Goal: Task Accomplishment & Management: Manage account settings

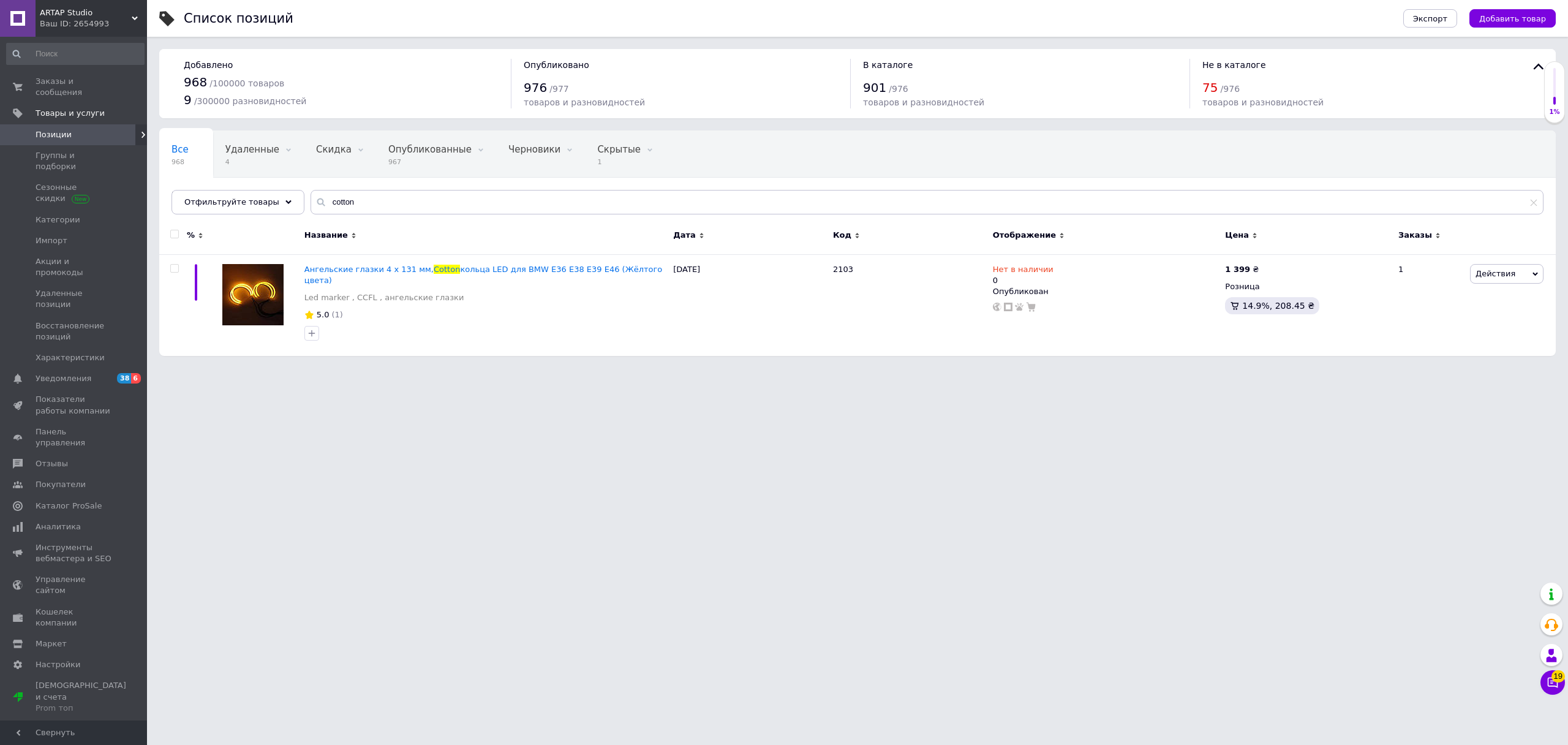
click at [89, 23] on div "Ваш ID: 2654993" at bounding box center [93, 23] width 107 height 11
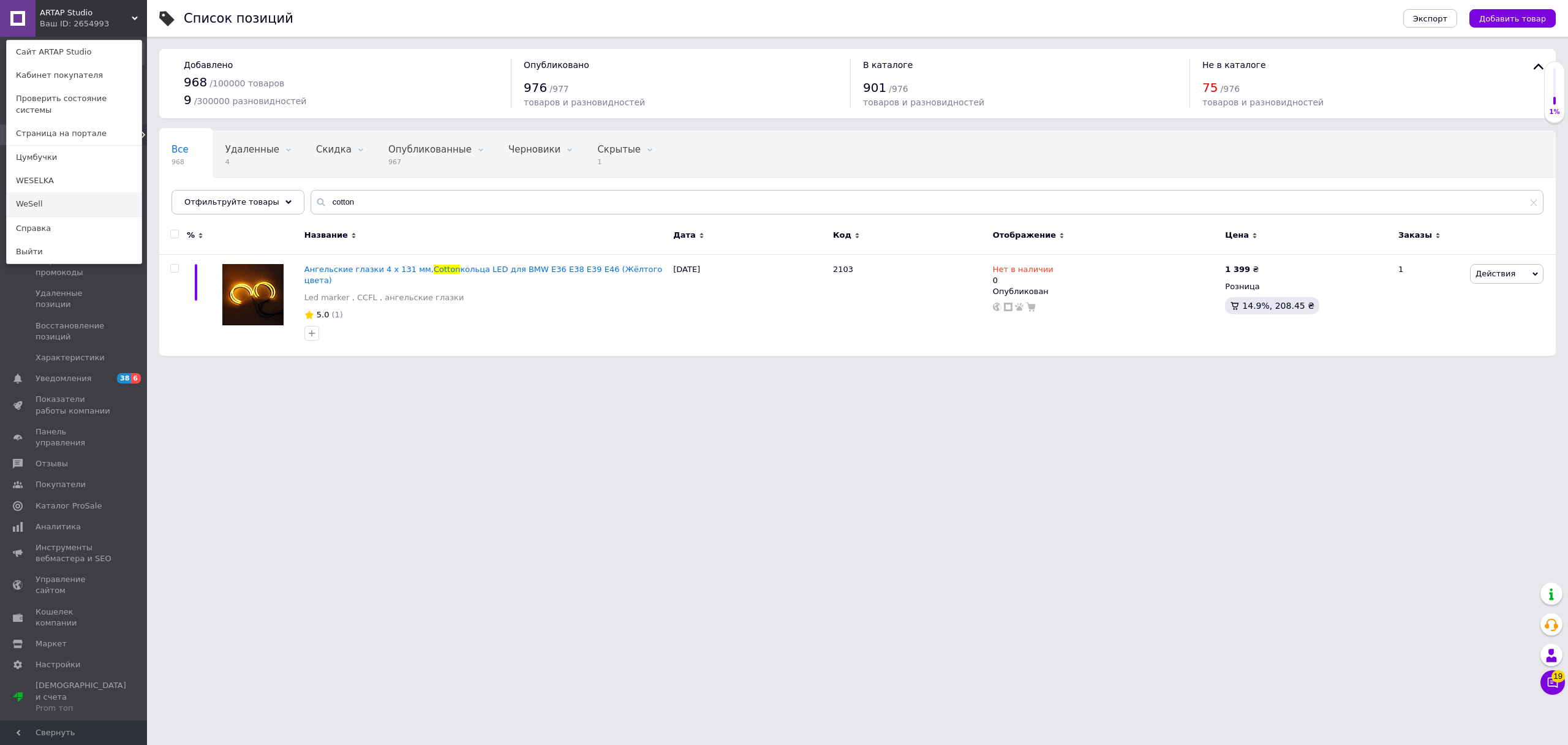
click at [80, 192] on link "WeSell" at bounding box center [74, 203] width 135 height 23
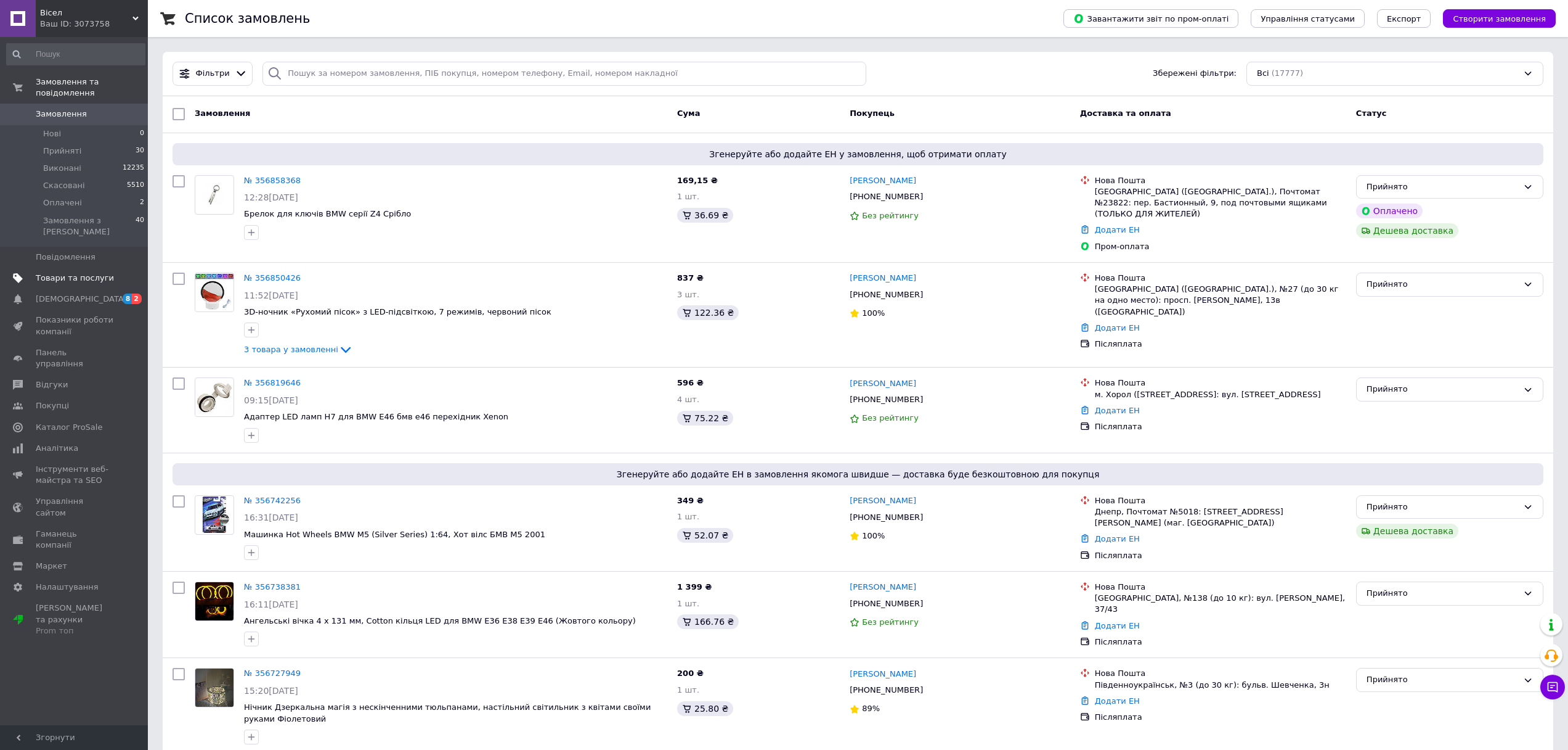
click at [49, 276] on link "Товари та послуги" at bounding box center [75, 278] width 152 height 21
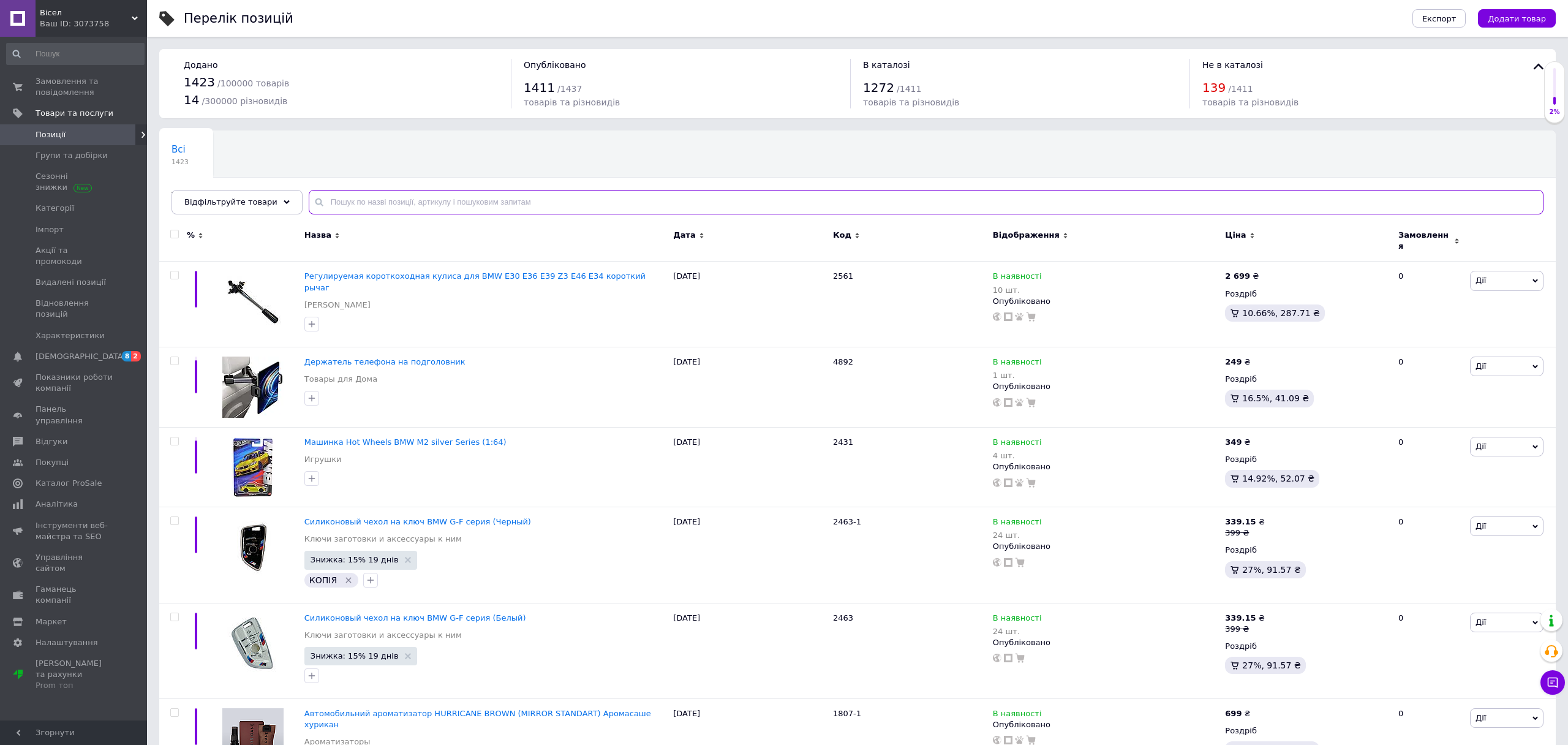
click at [415, 202] on input "text" at bounding box center [926, 202] width 1235 height 25
paste input "Миниатюрная фигурка дедпула моделька игрушка дедпул deadpool toy"
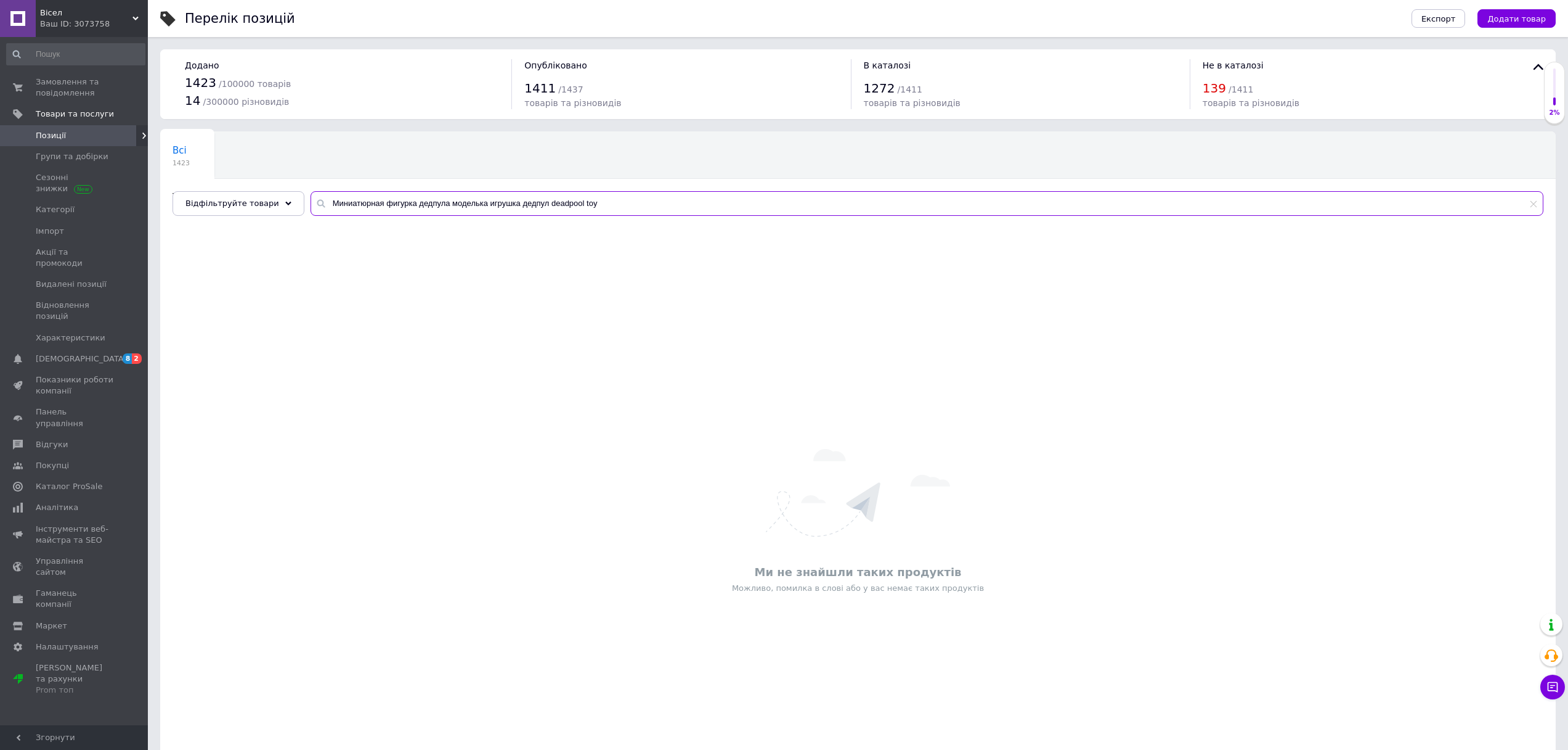
drag, startPoint x: 608, startPoint y: 196, endPoint x: 359, endPoint y: 191, distance: 249.1
click at [359, 191] on input "Миниатюрная фигурка дедпула моделька игрушка дедпул deadpool toy" at bounding box center [926, 203] width 1233 height 25
click at [350, 198] on input "Миниатюрная фигурка дедпула моделька игрушка дедпул deadpool toy" at bounding box center [926, 203] width 1233 height 25
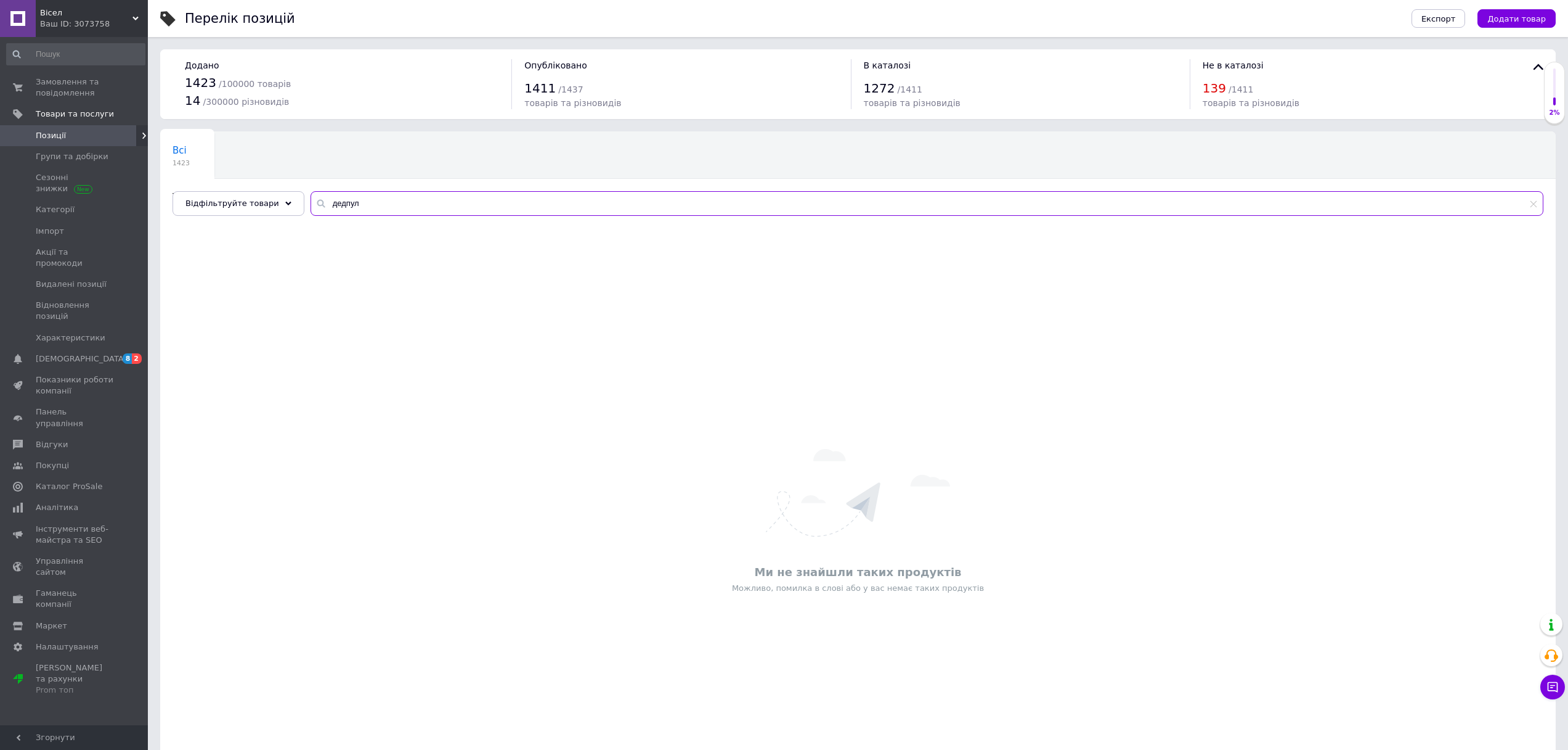
click at [380, 209] on input "дедпул" at bounding box center [926, 203] width 1233 height 25
click at [380, 208] on input "дедпул" at bounding box center [926, 203] width 1233 height 25
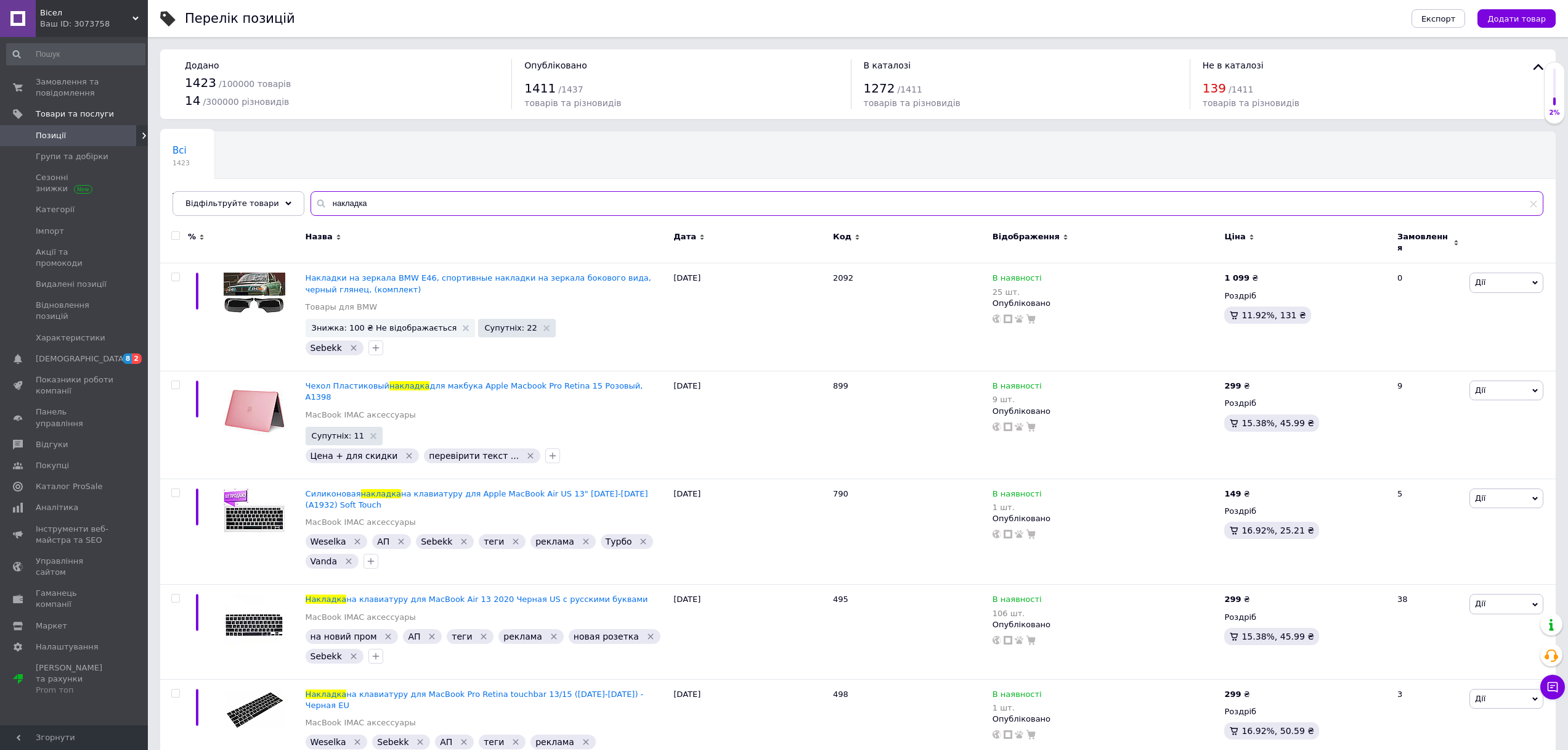
click at [384, 202] on input "накладка" at bounding box center [926, 203] width 1233 height 25
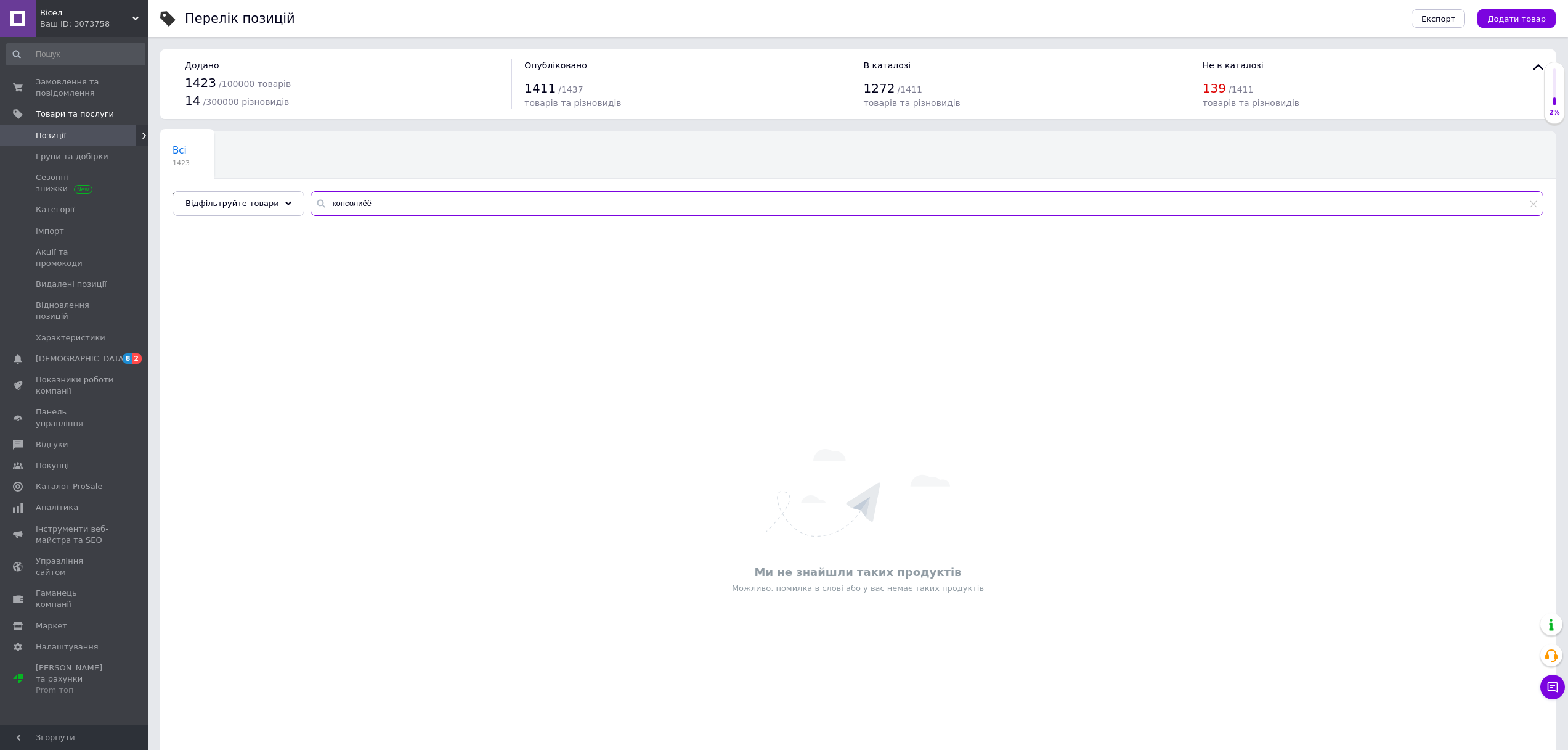
click at [384, 202] on input "консолиёё" at bounding box center [926, 203] width 1233 height 25
type input "консоли"
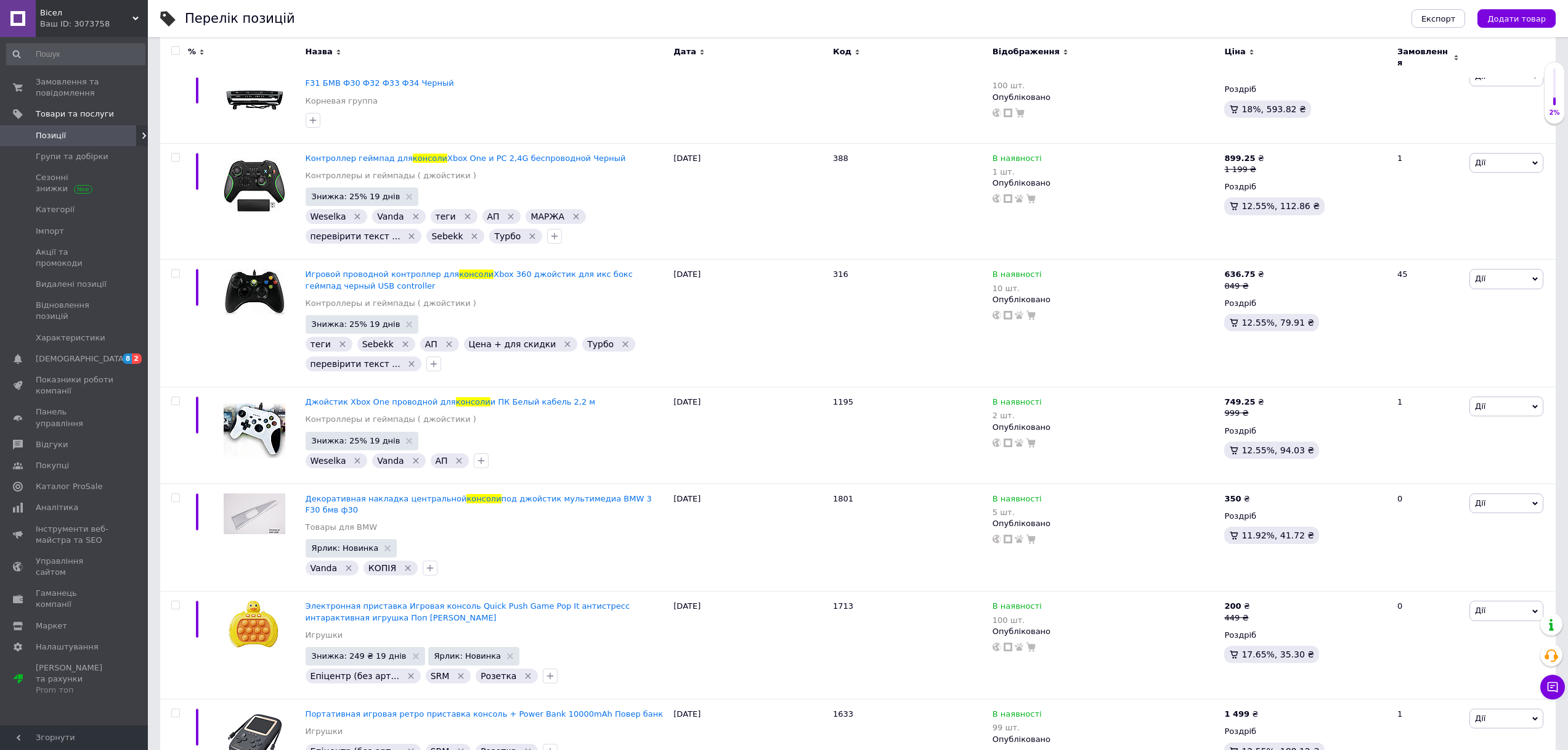
scroll to position [646, 0]
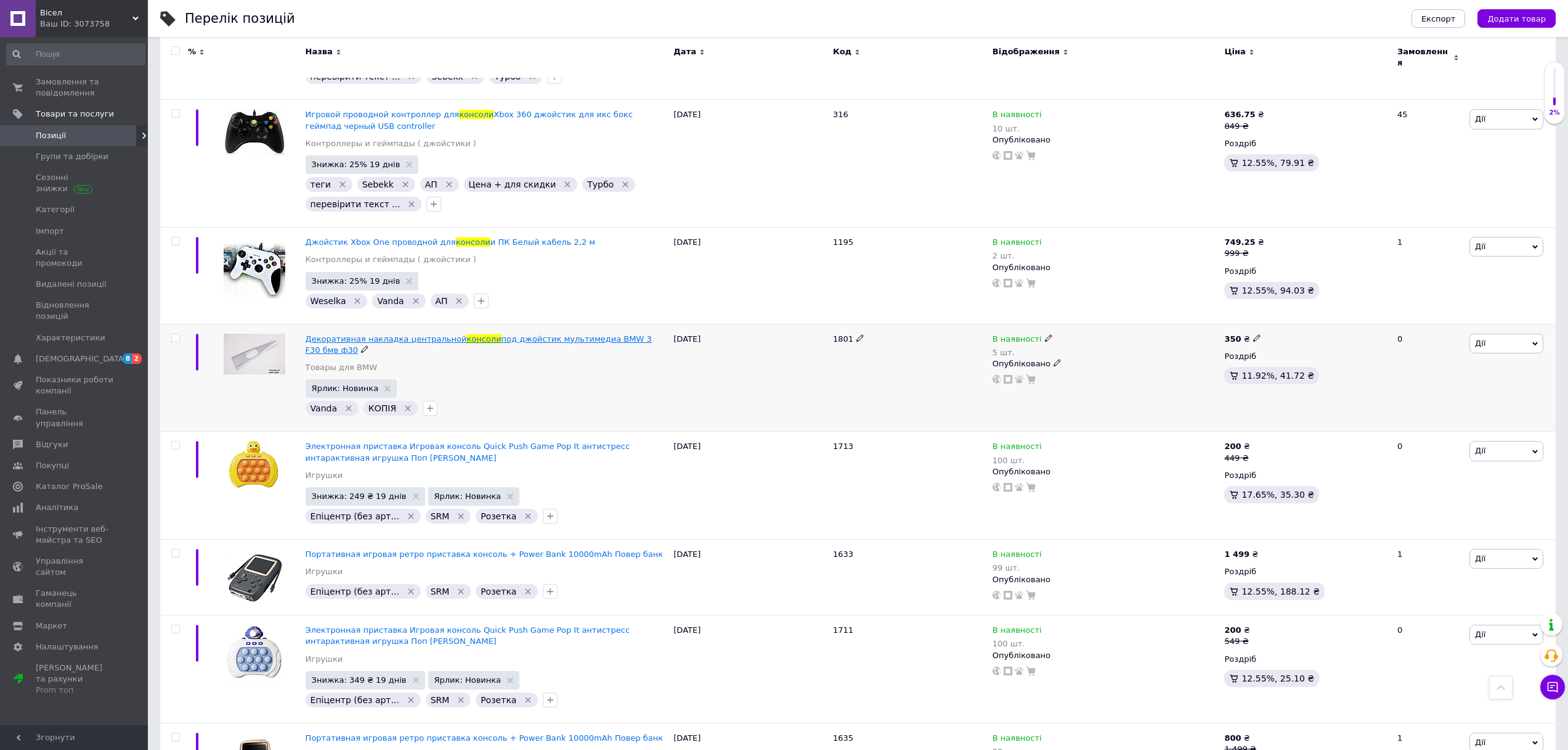
click at [619, 334] on span "под джойстик мультимедиа BMW 3 F30 бмв ф30" at bounding box center [479, 344] width 347 height 20
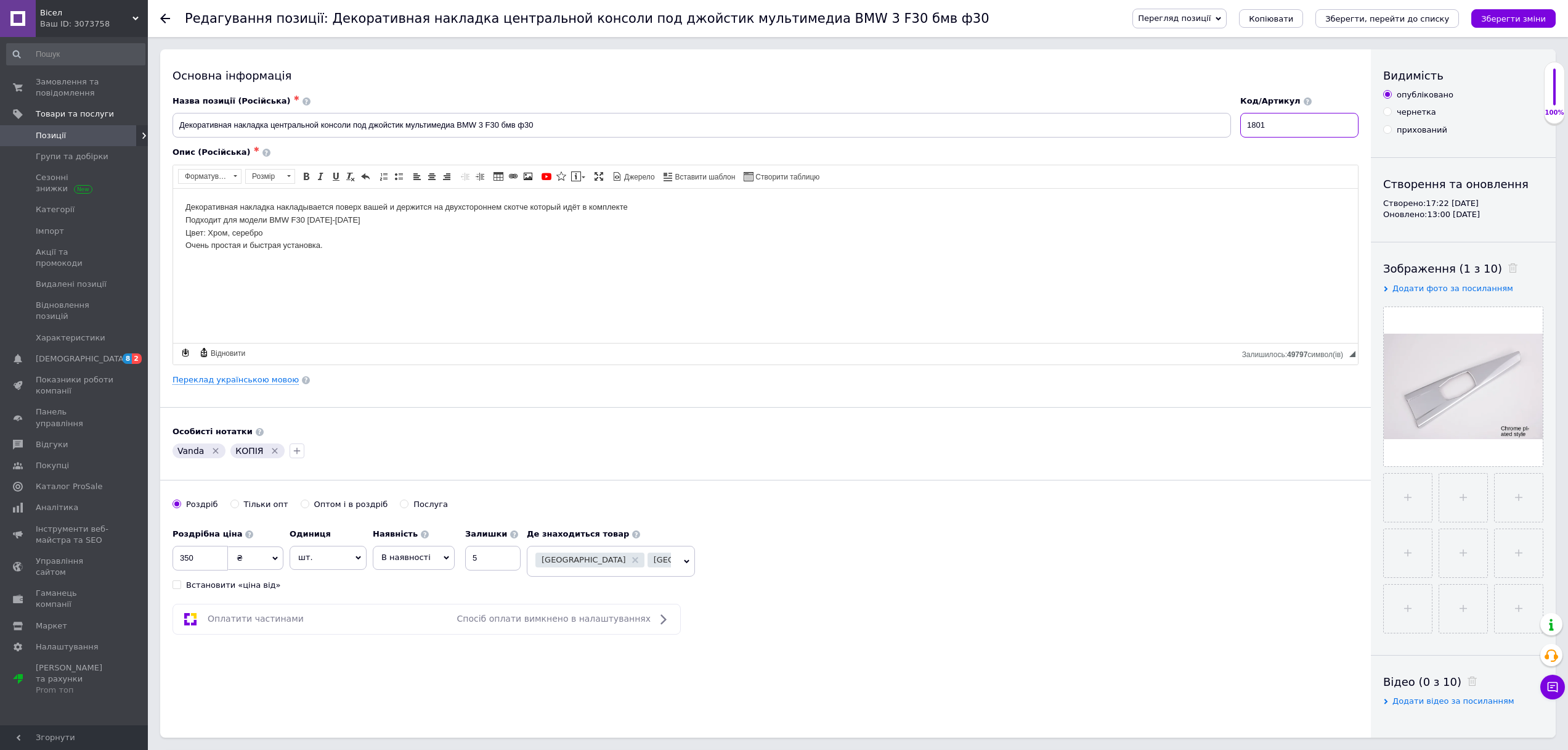
click at [1333, 124] on input "1801" at bounding box center [1299, 125] width 119 height 25
paste input "0"
type input "1800"
click at [1160, 403] on div "Основна інформація Назва позиції (Російська) ✱ Декоративная накладка центрально…" at bounding box center [766, 393] width 1211 height 688
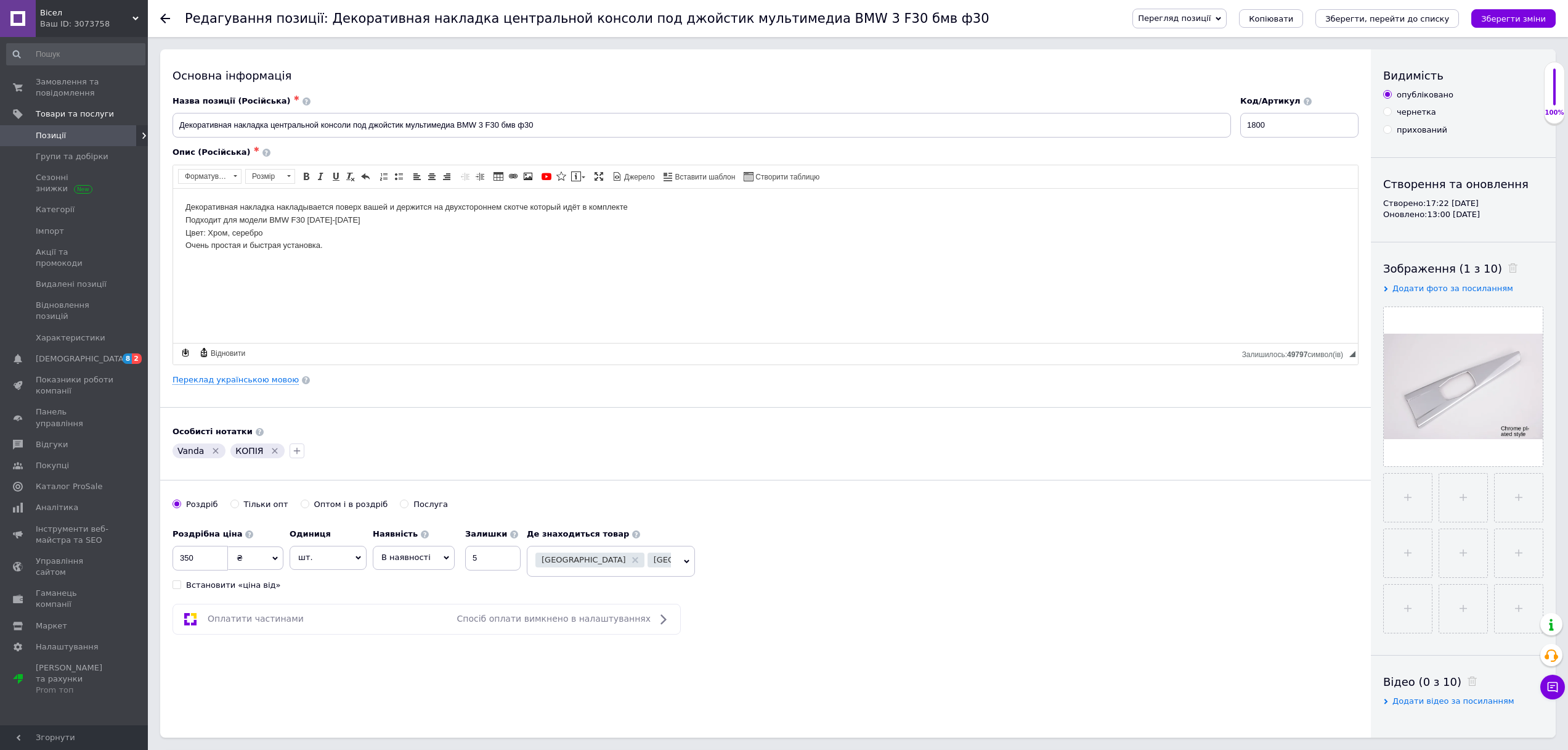
click at [1508, 7] on div "Перегляд позиції Зберегти та переглянути на сайті Зберегти та переглянути на ма…" at bounding box center [1332, 18] width 448 height 37
click at [1506, 17] on icon "Зберегти зміни" at bounding box center [1514, 19] width 65 height 9
drag, startPoint x: 213, startPoint y: 233, endPoint x: 263, endPoint y: 233, distance: 50.0
click at [263, 233] on body "Декоративная накладка накладывается поверх вашей и держится на двухстороннем ск…" at bounding box center [766, 232] width 1160 height 64
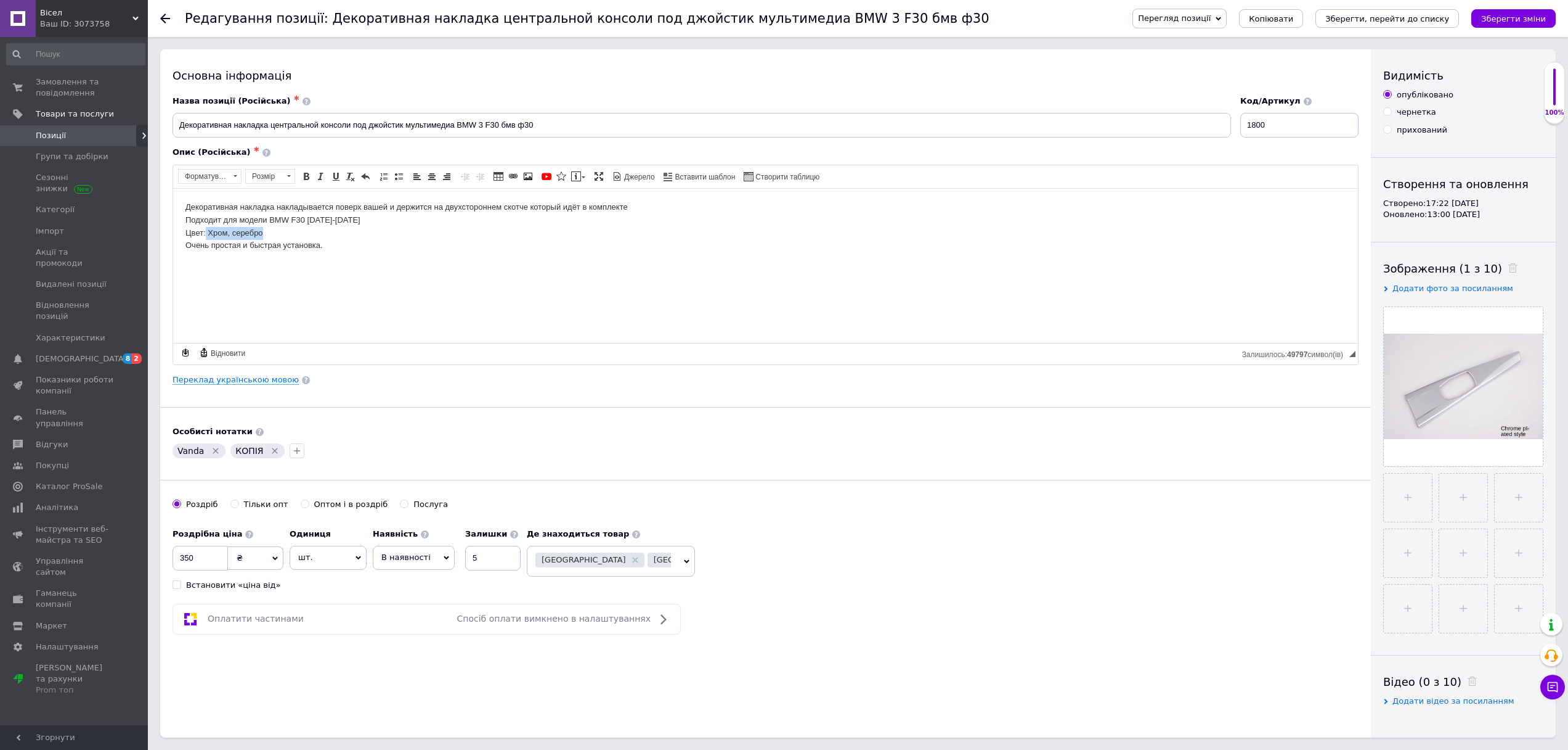
drag, startPoint x: 270, startPoint y: 232, endPoint x: 206, endPoint y: 229, distance: 64.1
click at [206, 229] on body "Декоративная накладка накладывается поверх вашей и держится на двухстороннем ск…" at bounding box center [766, 232] width 1160 height 64
click at [77, 140] on span "Позиції" at bounding box center [75, 135] width 79 height 11
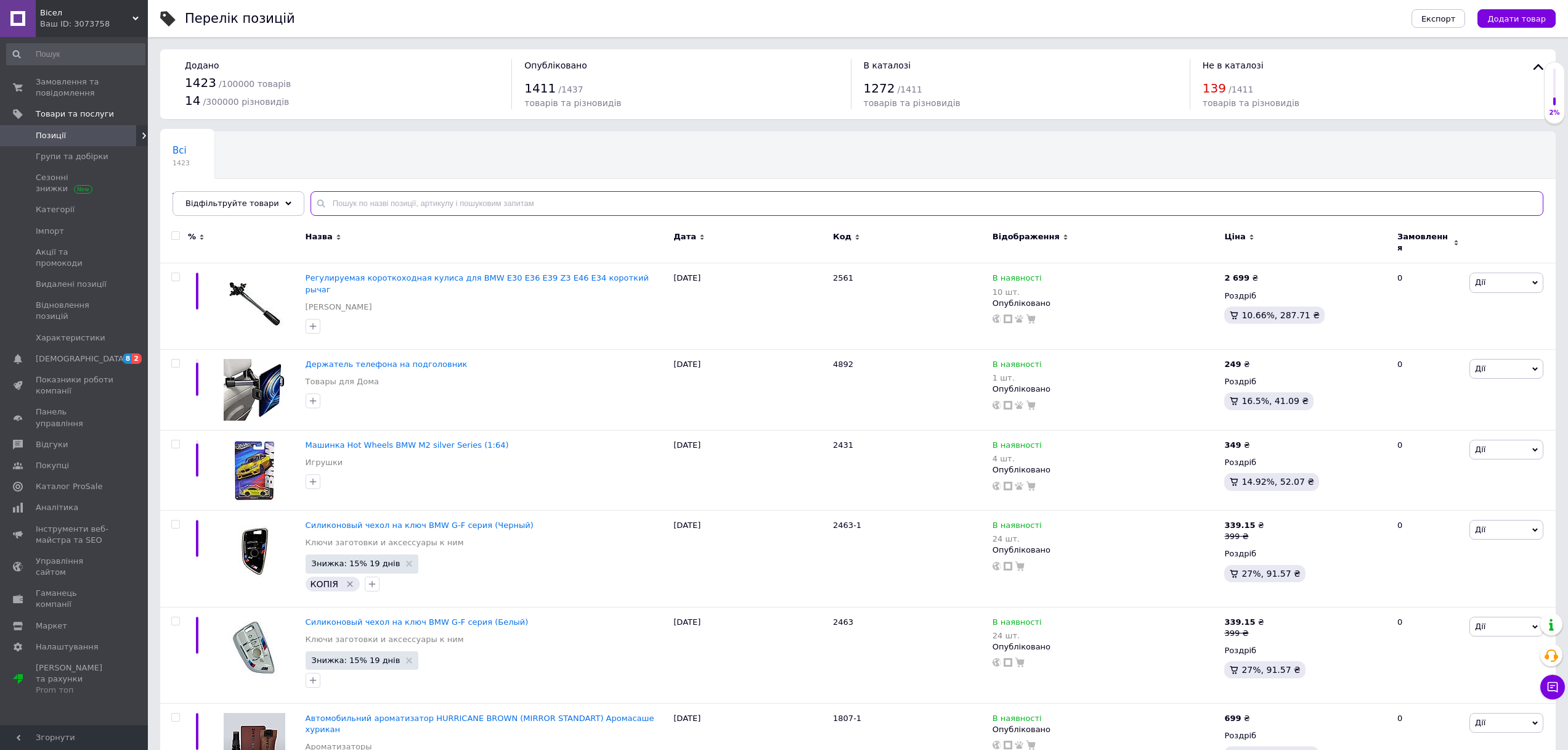
click at [490, 202] on input "text" at bounding box center [926, 203] width 1233 height 25
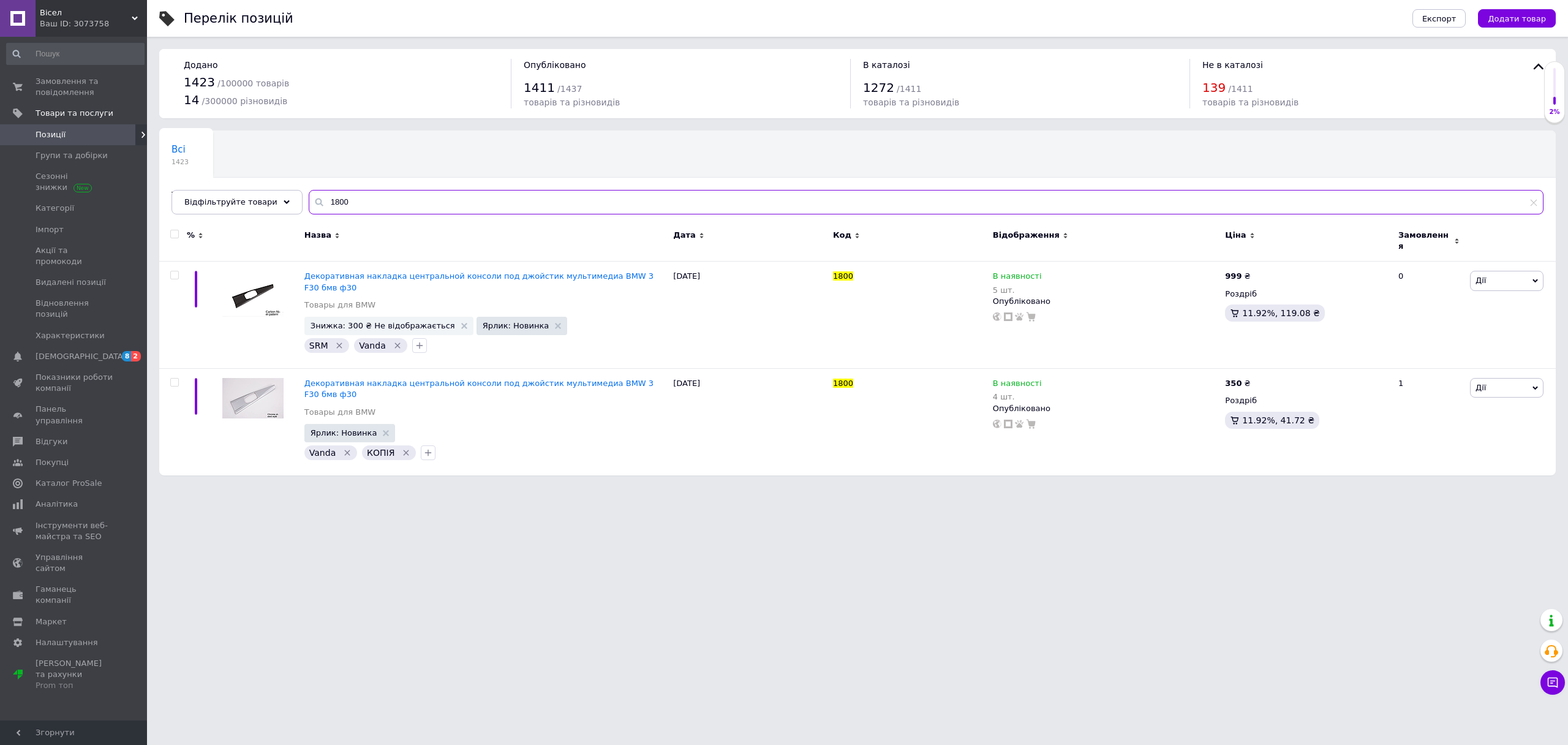
type input "1800"
click at [863, 273] on div "1800" at bounding box center [909, 276] width 154 height 11
click at [859, 272] on use at bounding box center [859, 275] width 7 height 7
click at [857, 274] on input "1800" at bounding box center [905, 276] width 152 height 18
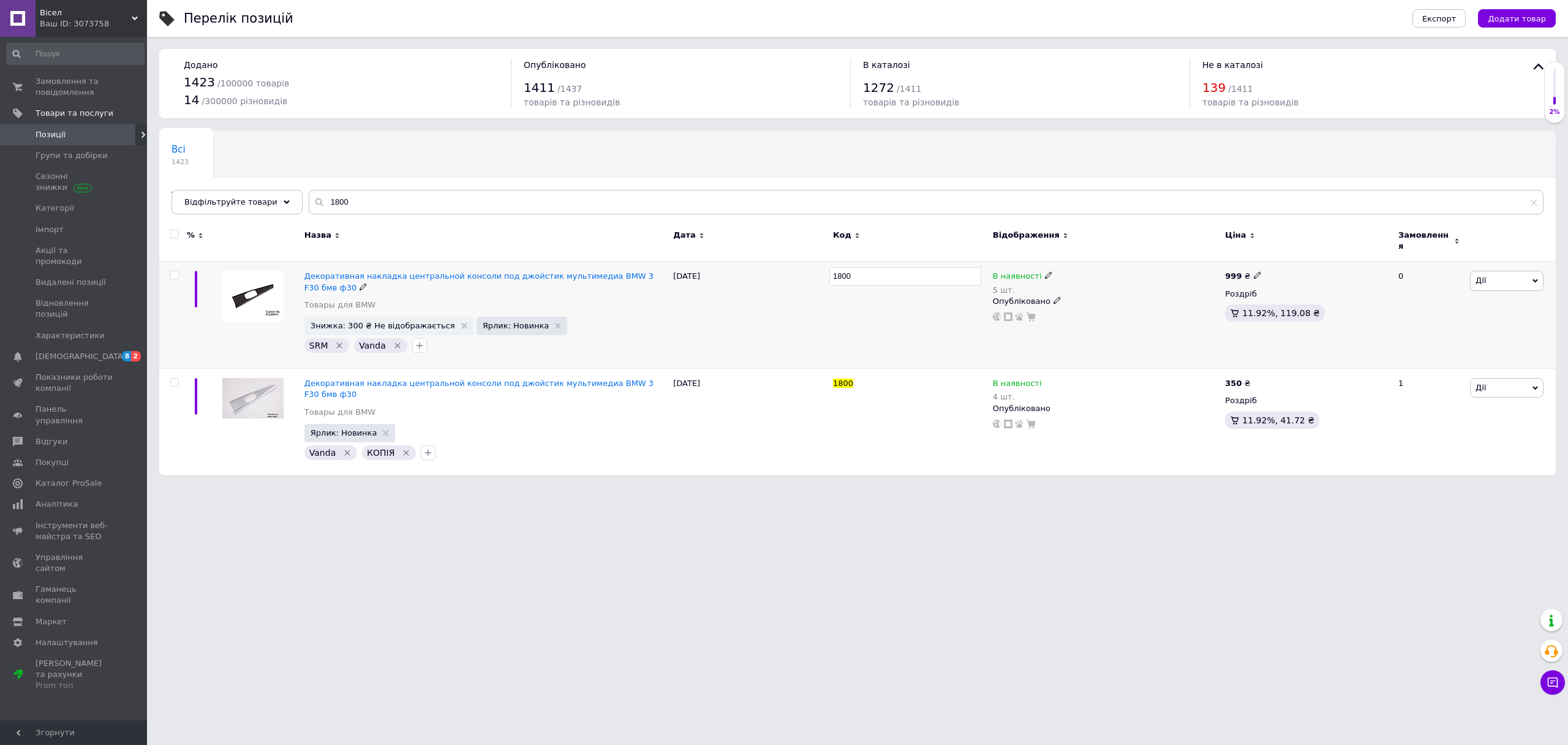
type input "1801"
click at [791, 488] on html "Вісел Ваш ID: 3073758 Сайт [PERSON_NAME] покупця Перевірити стан системи Сторін…" at bounding box center [784, 244] width 1568 height 488
click at [278, 178] on div "Товари з проблемними р... 1" at bounding box center [242, 201] width 165 height 47
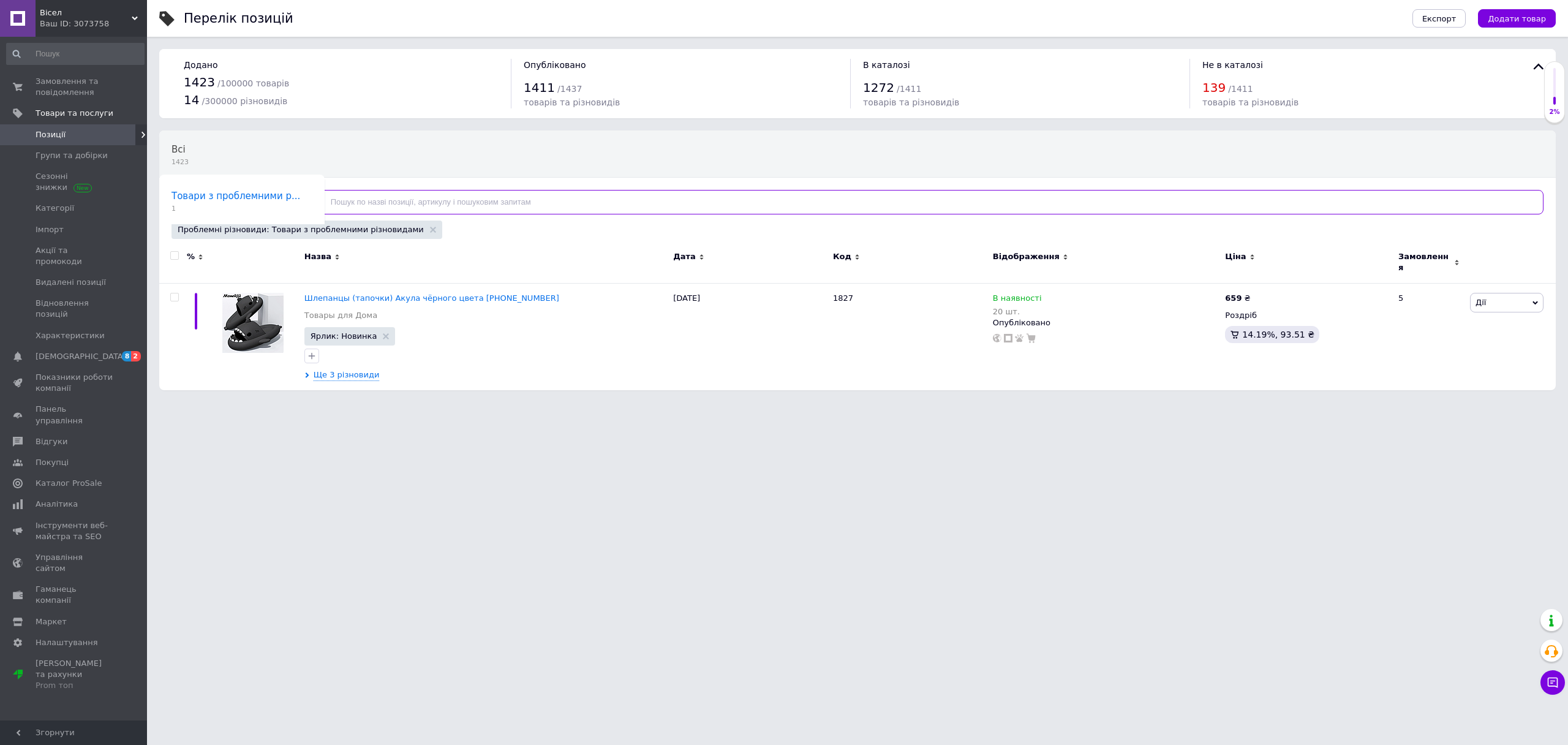
click at [563, 195] on input "text" at bounding box center [926, 202] width 1235 height 25
paste input "Машинка Hot Wheels BMW M1 (Silver Series) 1:64, Хот вилс БМВ М1"
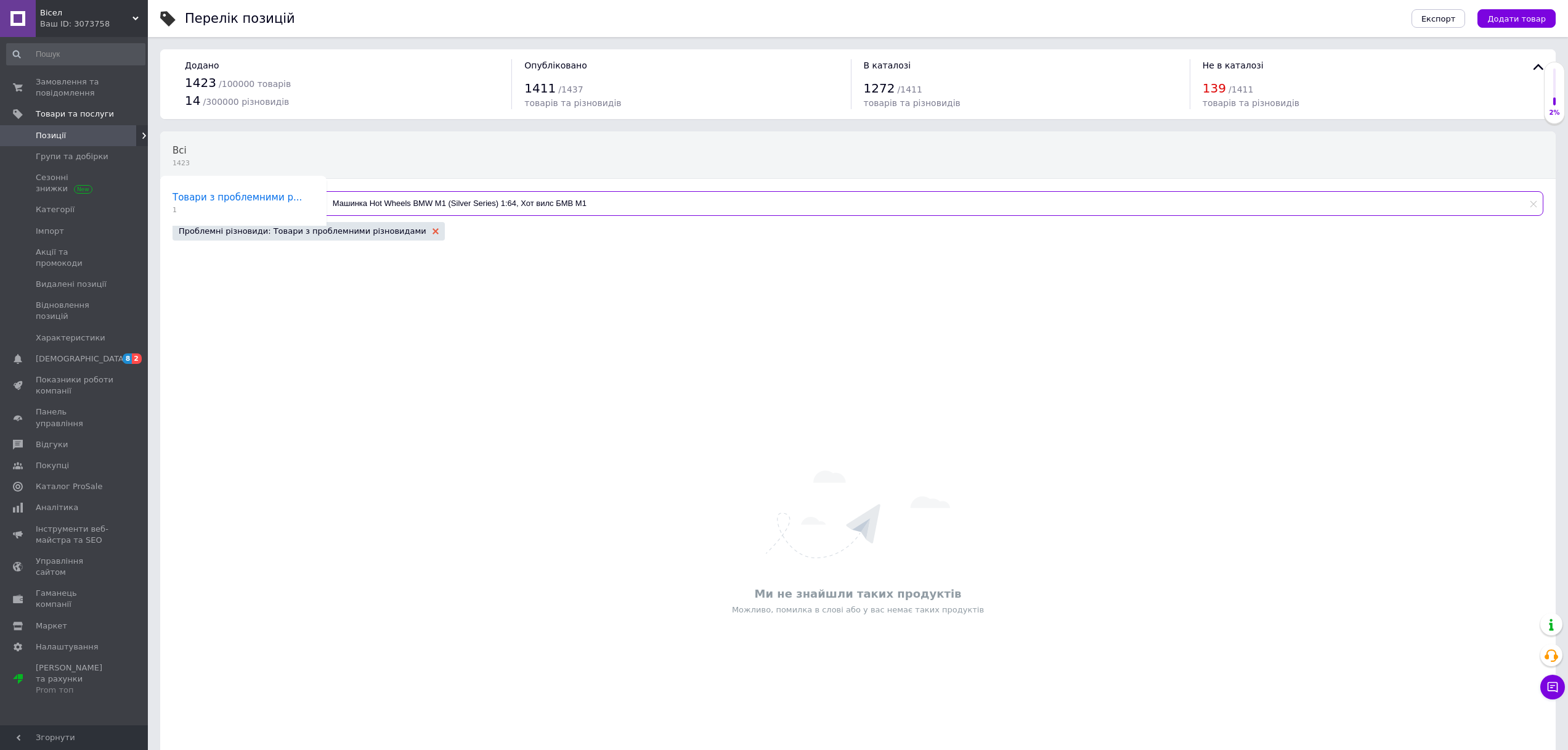
type input "Машинка Hot Wheels BMW M1 (Silver Series) 1:64, Хот вилс БМВ М1"
click at [433, 229] on use at bounding box center [436, 231] width 6 height 6
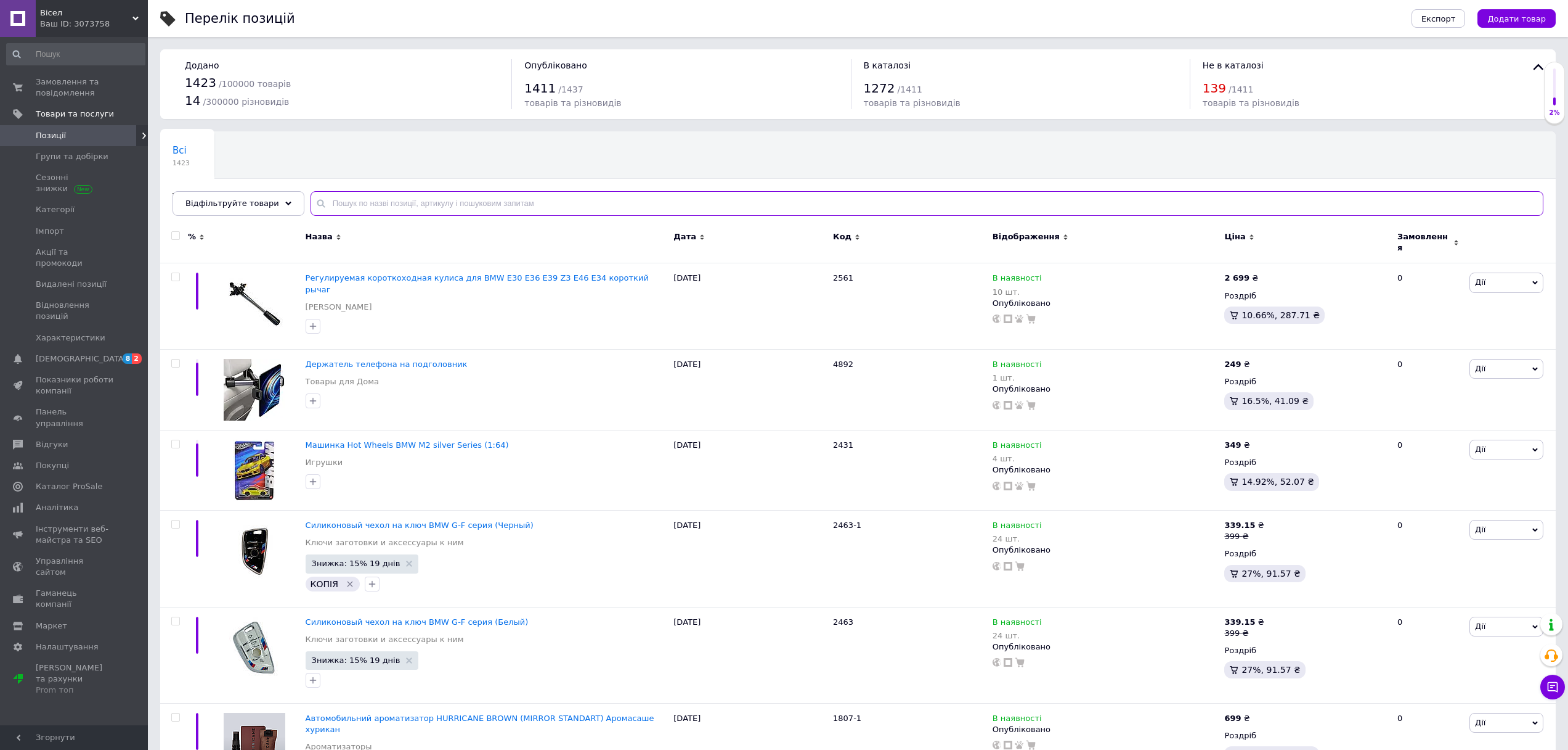
click at [394, 208] on input "text" at bounding box center [926, 203] width 1233 height 25
paste input "Машинка Hot Wheels BMW M1 (Silver Series) 1:64, Хот вилс БМВ М1"
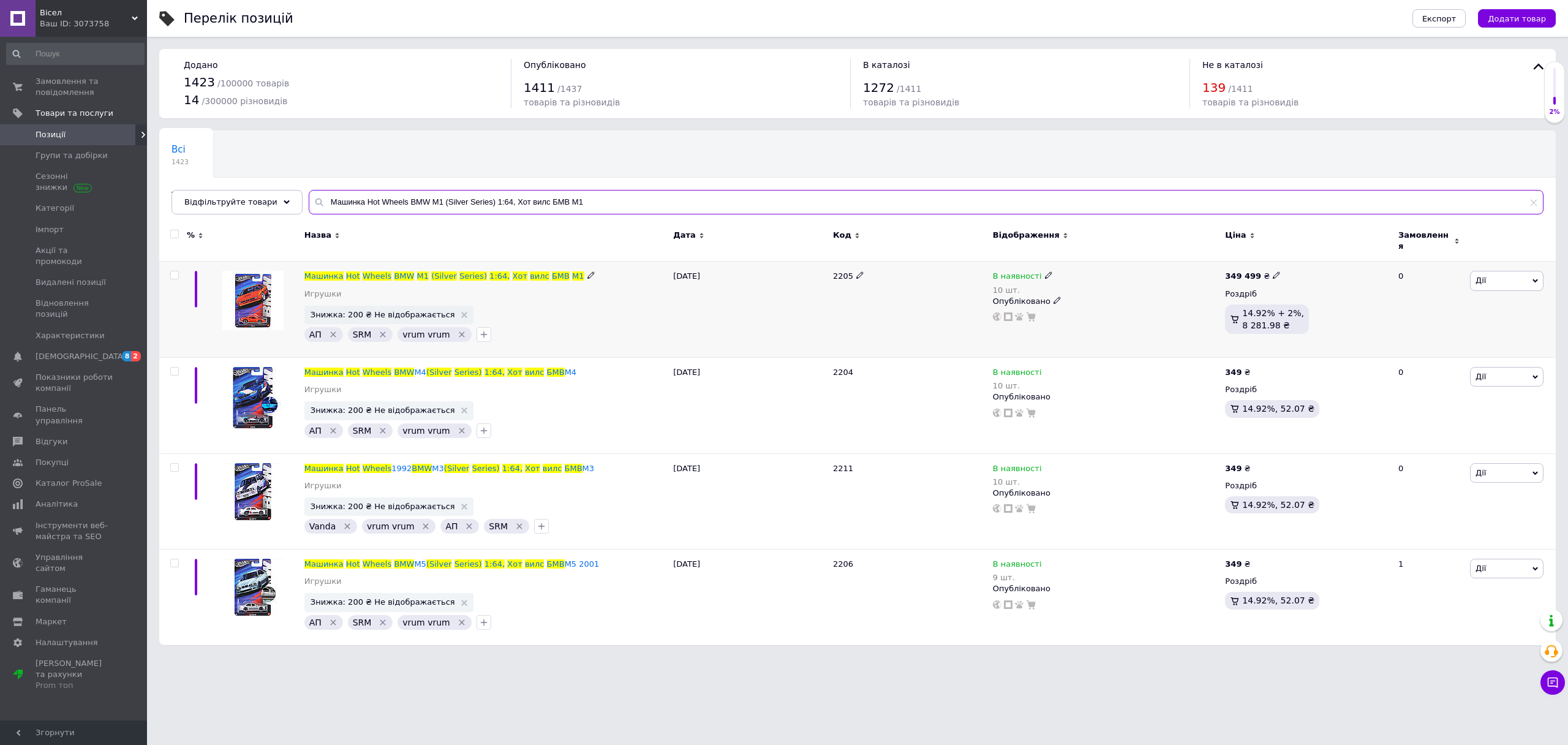
type input "Машинка Hot Wheels BMW M1 (Silver Series) 1:64, Хот вилс БМВ М1"
click at [1275, 272] on use at bounding box center [1275, 275] width 7 height 7
type input "349"
click at [1131, 222] on div "Відображення" at bounding box center [1106, 241] width 233 height 41
click at [1278, 172] on div "Всі 1423 Товари з проблемними р... 1 Ok Відфільтровано... Зберегти" at bounding box center [857, 179] width 1396 height 101
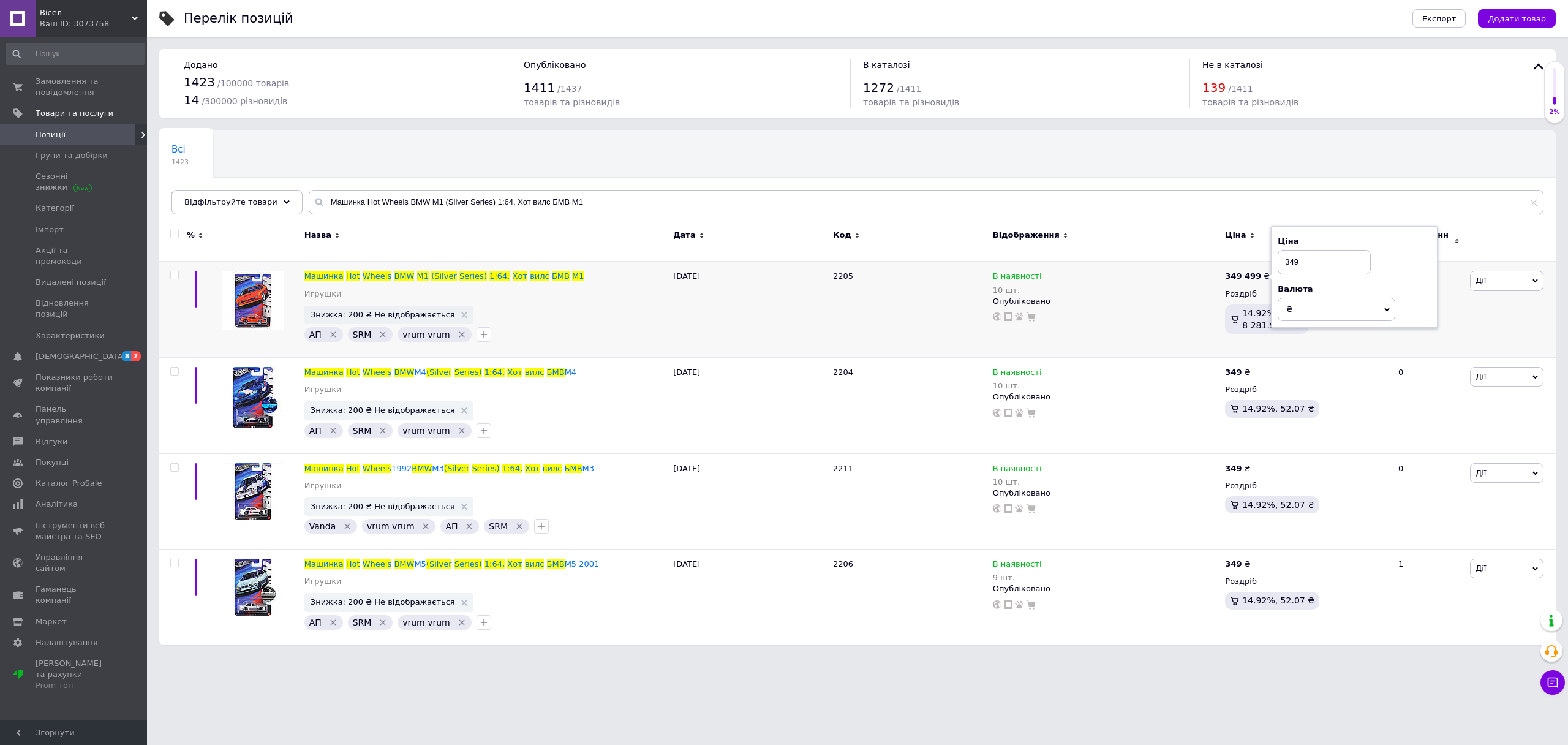
click at [1371, 152] on div "Всі 1423 Товари з проблемними р... 1 Ok Відфільтровано... Зберегти" at bounding box center [857, 179] width 1396 height 101
click at [1326, 261] on input "349" at bounding box center [1335, 262] width 93 height 25
click at [1202, 159] on div "Всі 1423 Товари з проблемними р... 1 Ok Відфільтровано... Зберегти" at bounding box center [857, 179] width 1396 height 101
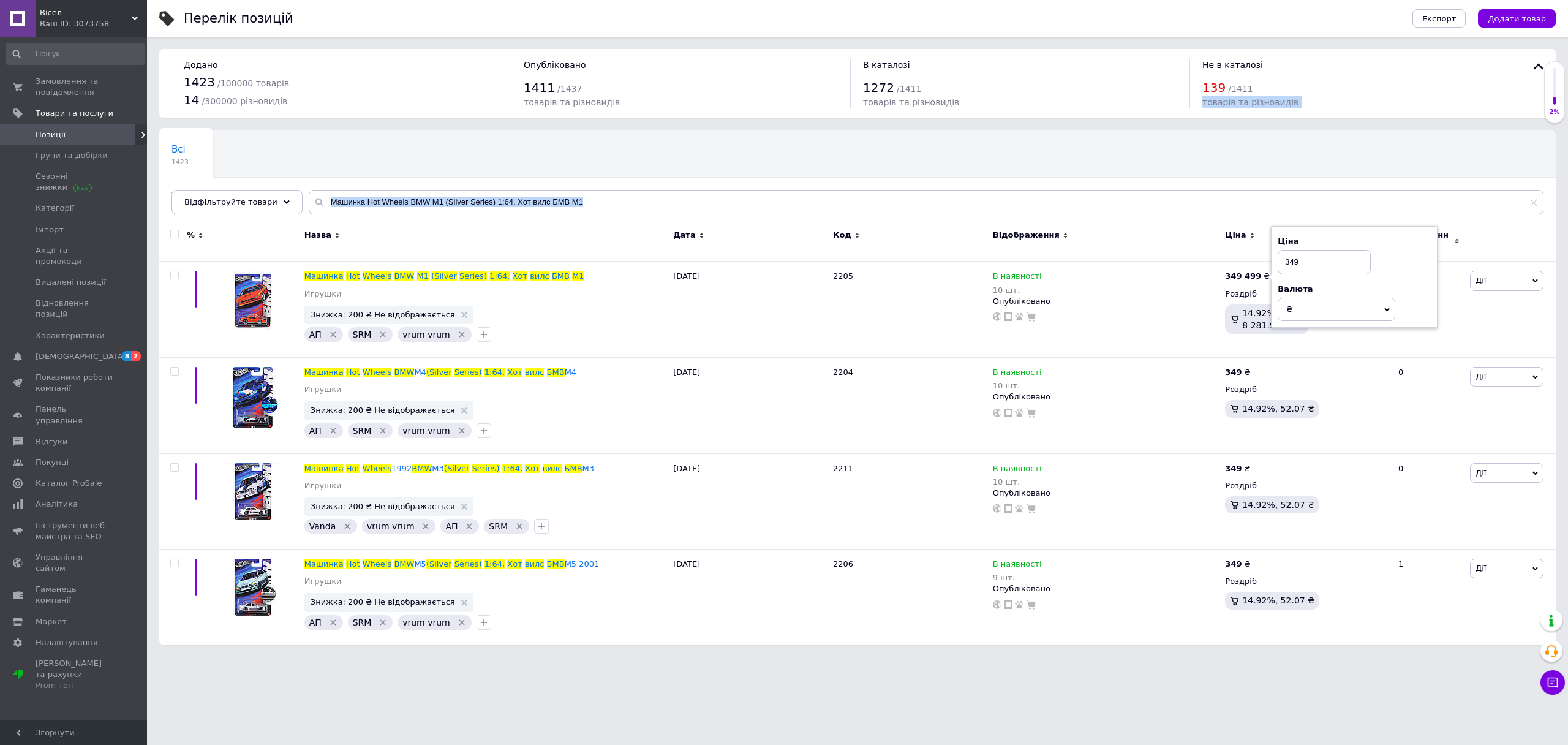
click at [1202, 158] on div "Всі 1423 Товари з проблемними р... 1 Ok Відфільтровано... Зберегти" at bounding box center [857, 179] width 1396 height 101
click at [1187, 185] on div "Всі 1423 Товари з проблемними р... 1 Ok Відфільтровано... Зберегти" at bounding box center [857, 179] width 1396 height 101
click at [1132, 397] on div "В наявності 10 шт. Опубліковано" at bounding box center [1106, 392] width 227 height 51
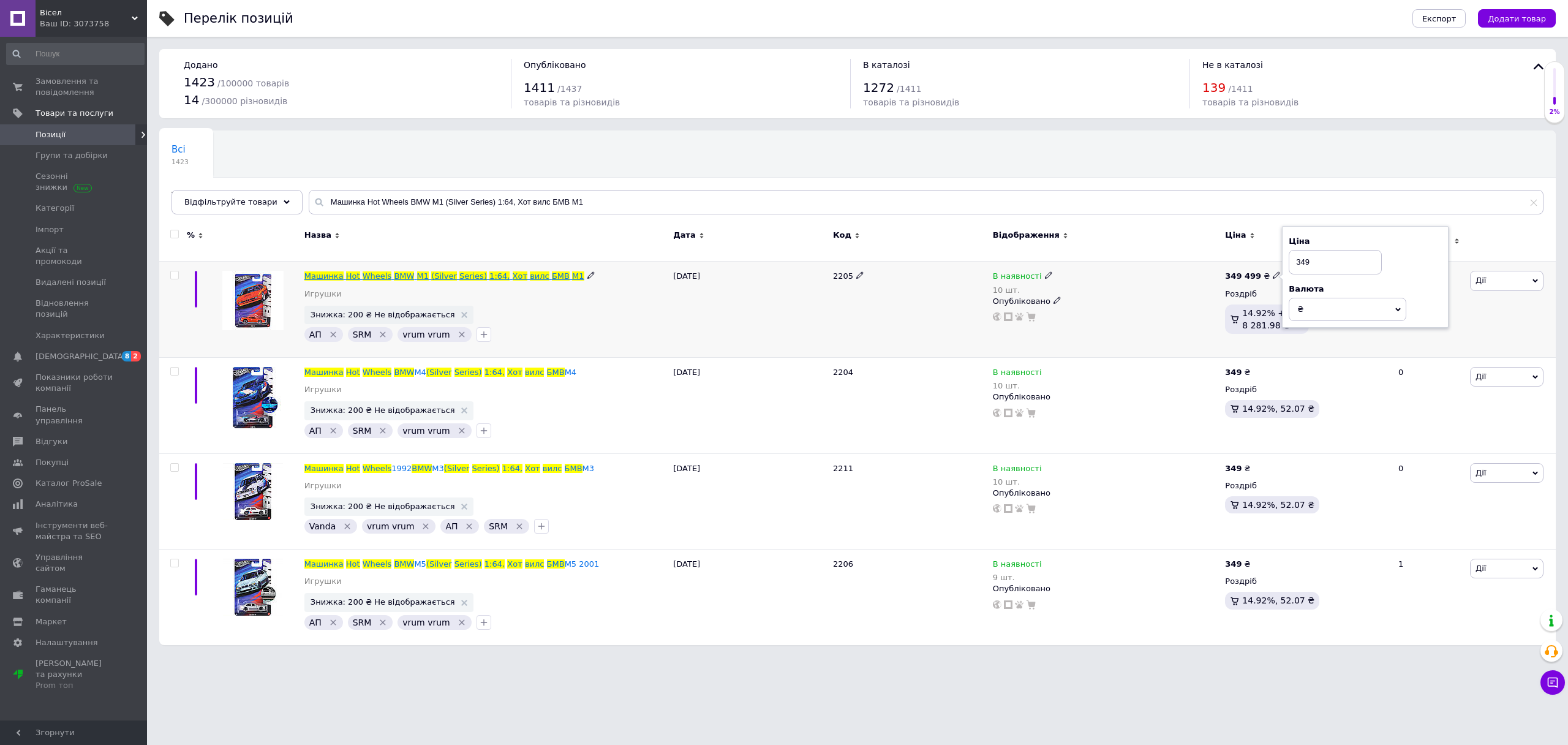
click at [347, 272] on span "Hot" at bounding box center [353, 276] width 14 height 9
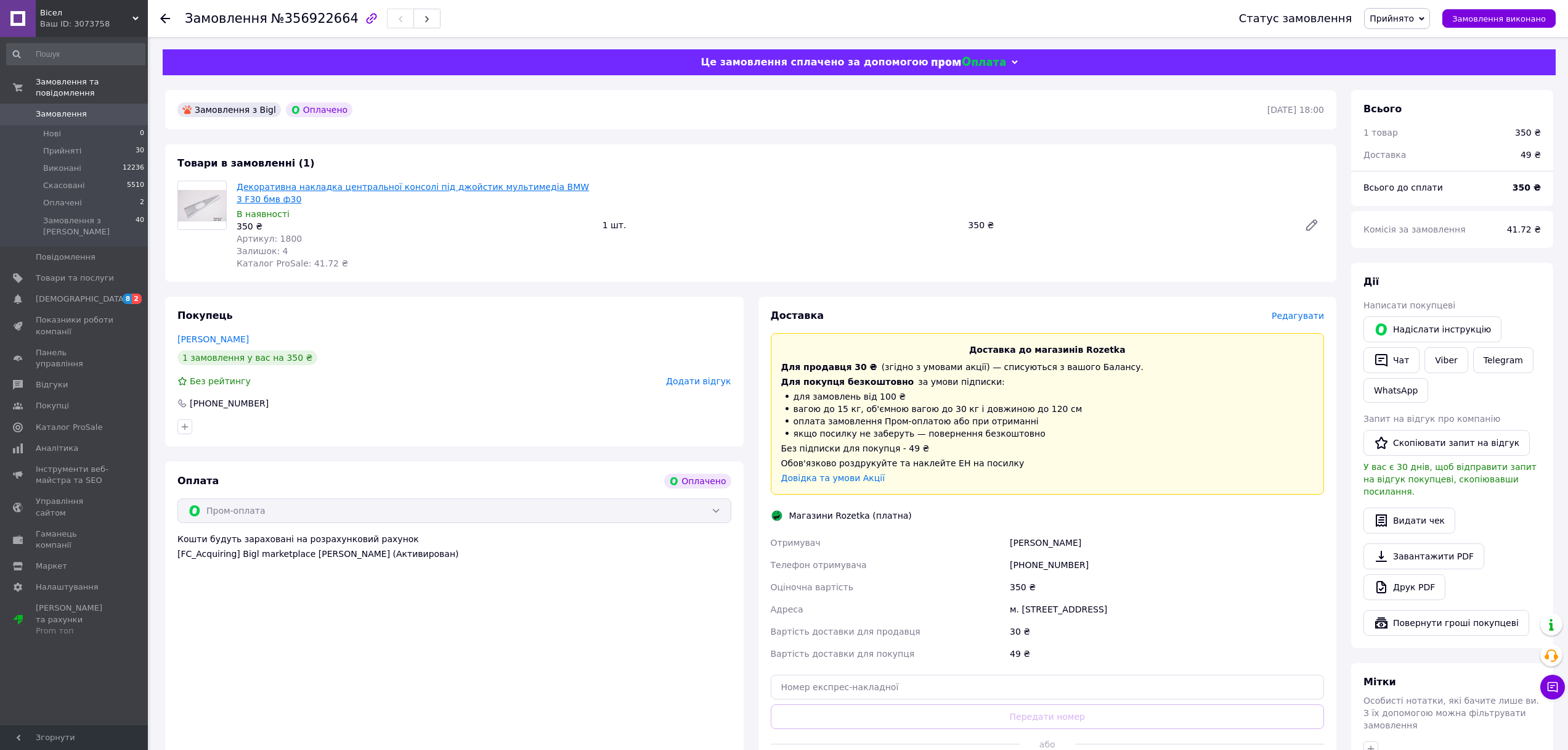
click at [437, 183] on link "Декоративна накладка центральної консолі під джойстик мультимедіа BMW 3 F30 бмв…" at bounding box center [412, 193] width 353 height 22
